Goal: Task Accomplishment & Management: Use online tool/utility

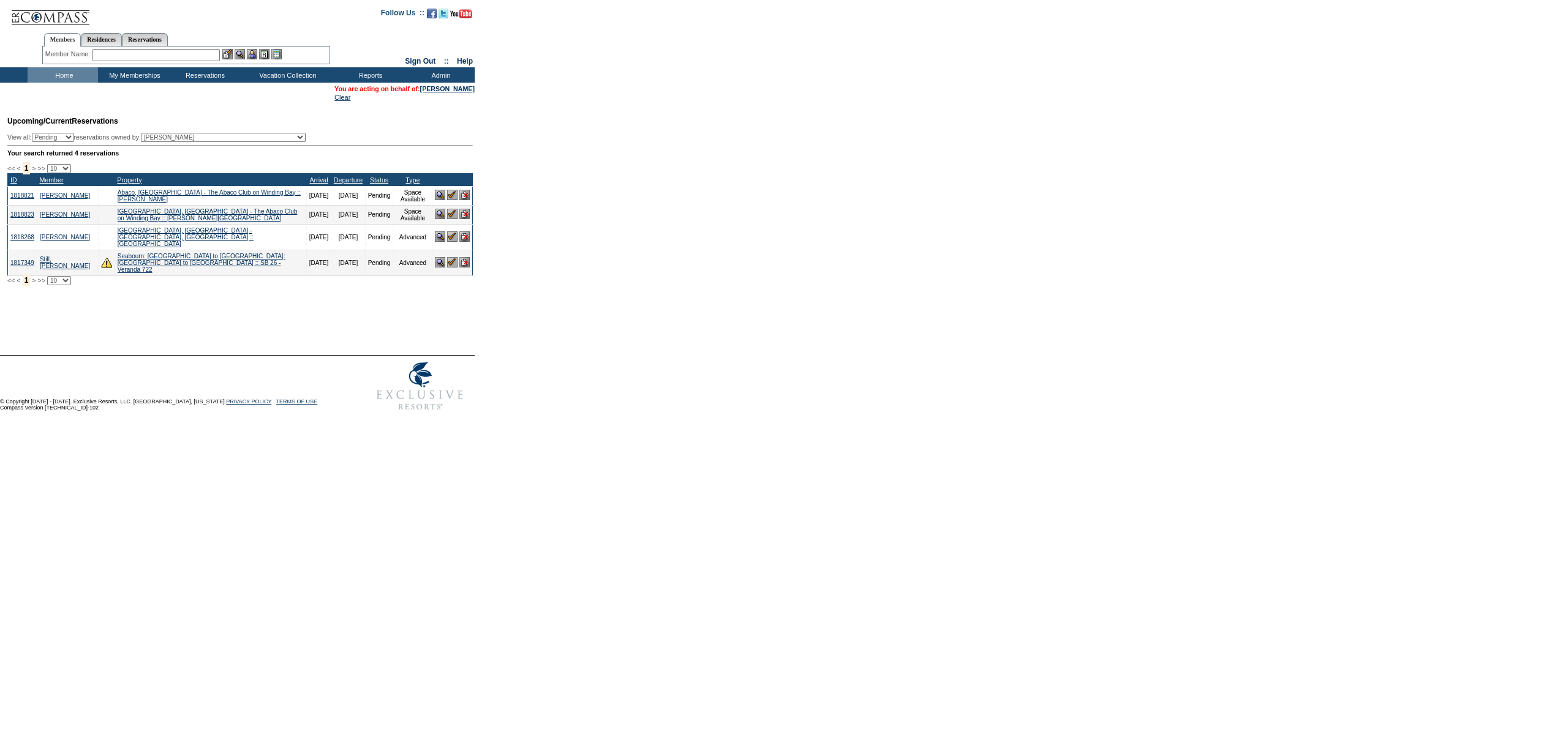
click at [215, 141] on select "(All) [PERSON_NAME] Accounting (MSM), Team [PERSON_NAME] (inactive) Admin, IT G…" at bounding box center [223, 137] width 165 height 9
select select "62886"
click at [166, 133] on select "(All) [PERSON_NAME] Accounting (MSM), Team [PERSON_NAME] (inactive) Admin, IT G…" at bounding box center [223, 137] width 165 height 9
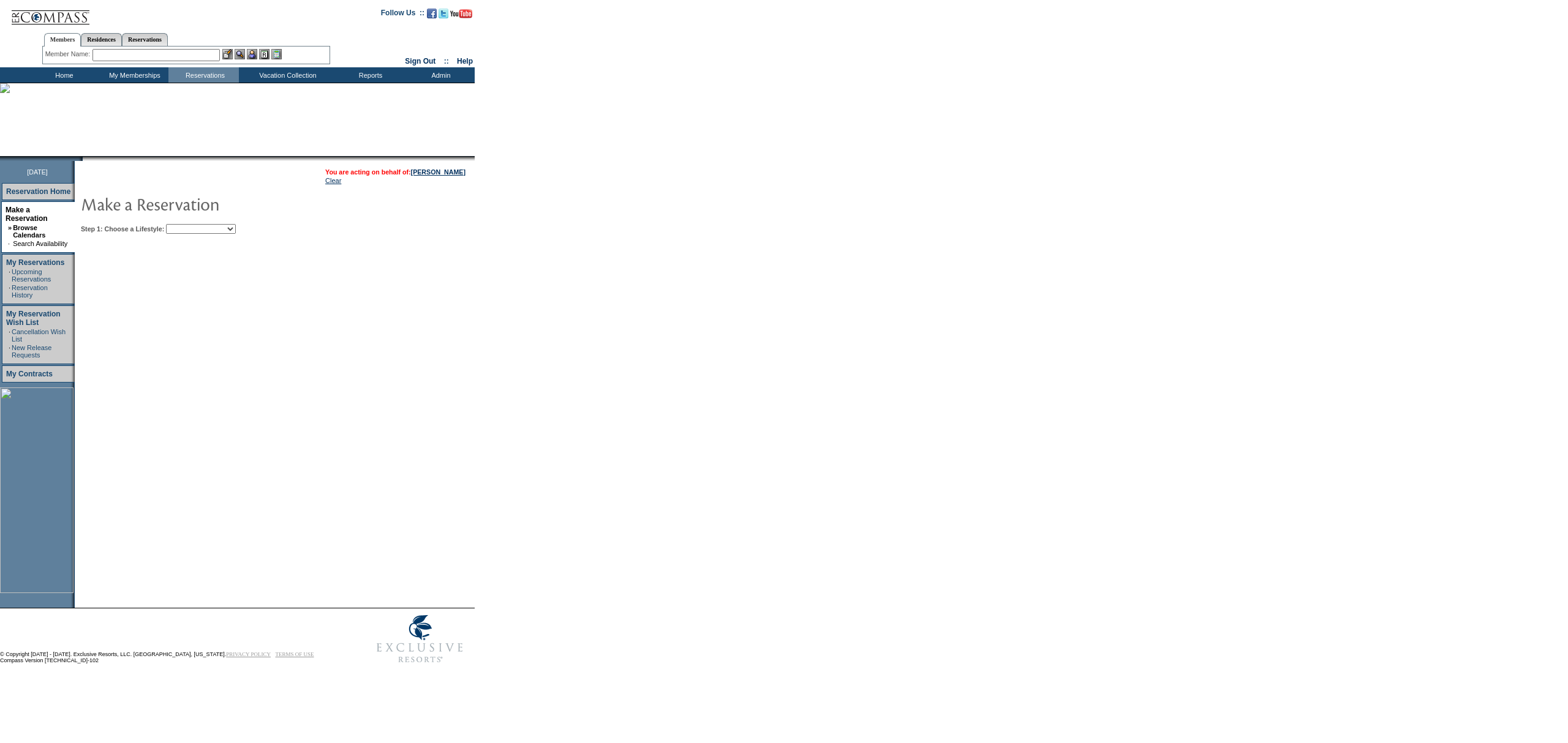
click at [240, 213] on img at bounding box center [203, 204] width 245 height 25
drag, startPoint x: 236, startPoint y: 224, endPoint x: 233, endPoint y: 230, distance: 6.7
click at [234, 229] on select "Beach Leisure Metropolitan Mountain OIAL for Adventure OIAL for Couples OIAL fo…" at bounding box center [201, 229] width 70 height 10
select select "Beach"
click at [187, 224] on select "Beach Leisure Metropolitan Mountain OIAL for Adventure OIAL for Couples OIAL fo…" at bounding box center [201, 229] width 70 height 10
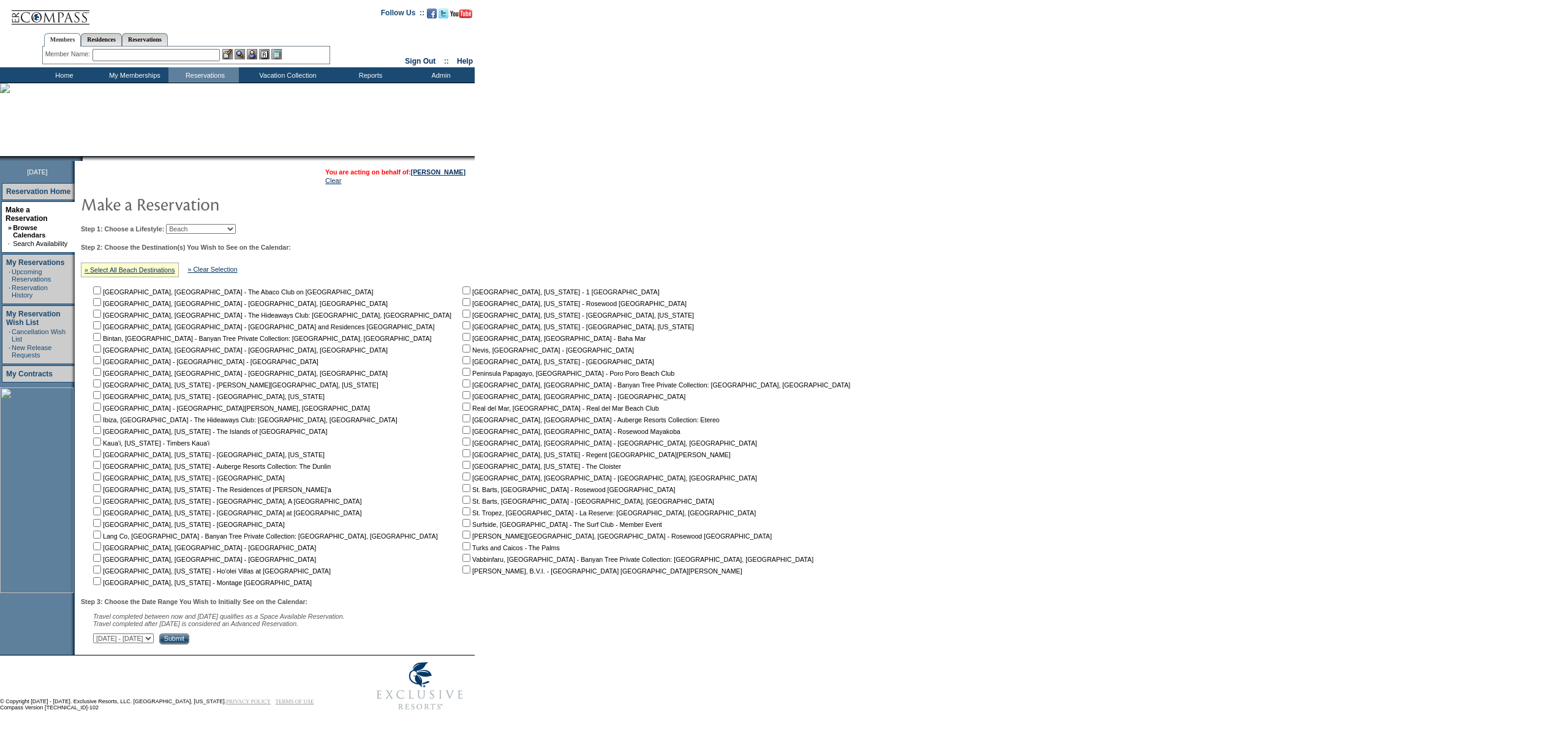
click at [101, 288] on input "checkbox" at bounding box center [97, 290] width 8 height 8
checkbox input "true"
click at [189, 636] on input "Submit" at bounding box center [174, 639] width 30 height 11
